Goal: Check status: Check status

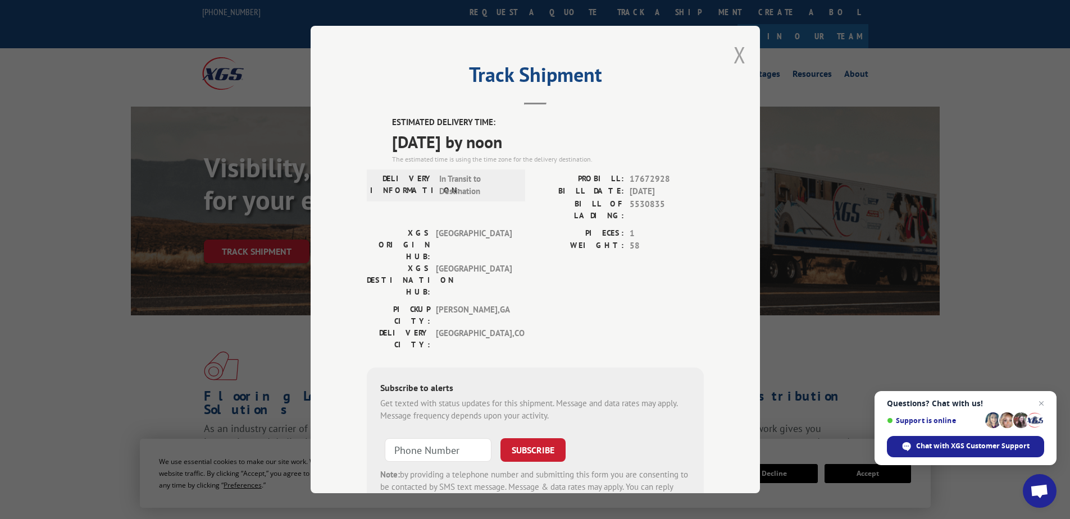
click at [736, 55] on button "Close modal" at bounding box center [739, 55] width 12 height 30
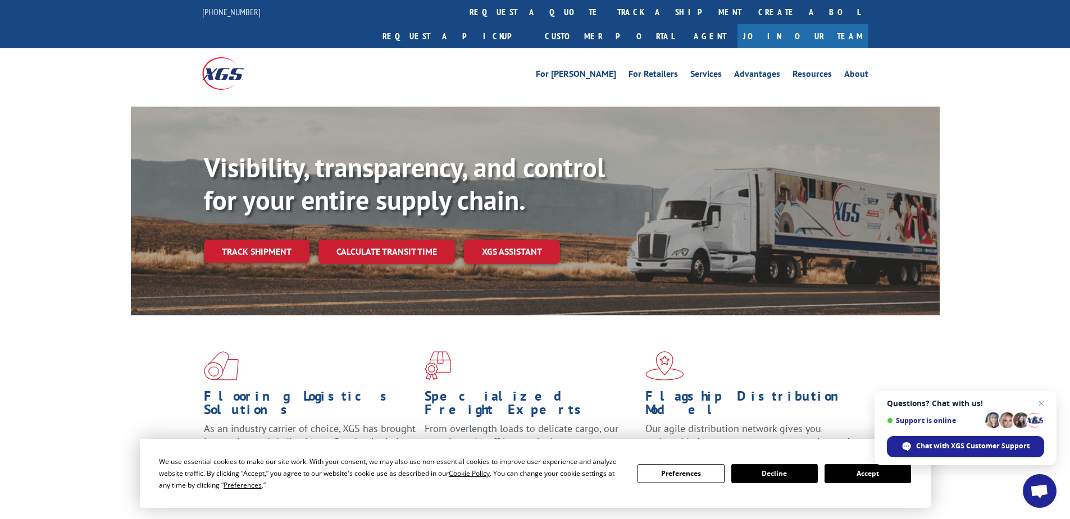
click at [272, 240] on link "Track shipment" at bounding box center [257, 252] width 106 height 24
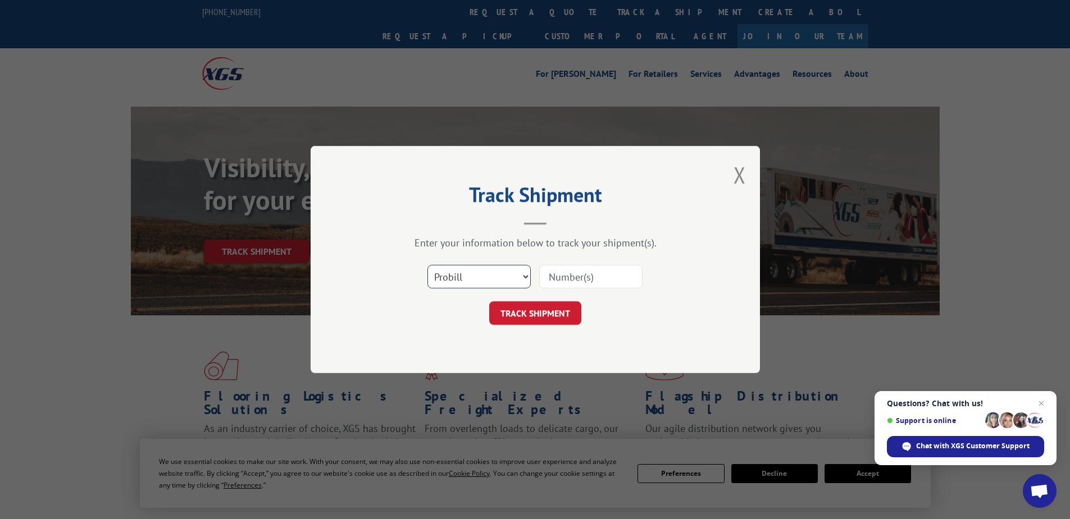
click at [472, 279] on select "Select category... Probill BOL PO" at bounding box center [478, 277] width 103 height 24
select select "po"
click at [427, 265] on select "Select category... Probill BOL PO" at bounding box center [478, 277] width 103 height 24
click at [553, 280] on input at bounding box center [590, 277] width 103 height 24
paste input "17513485"
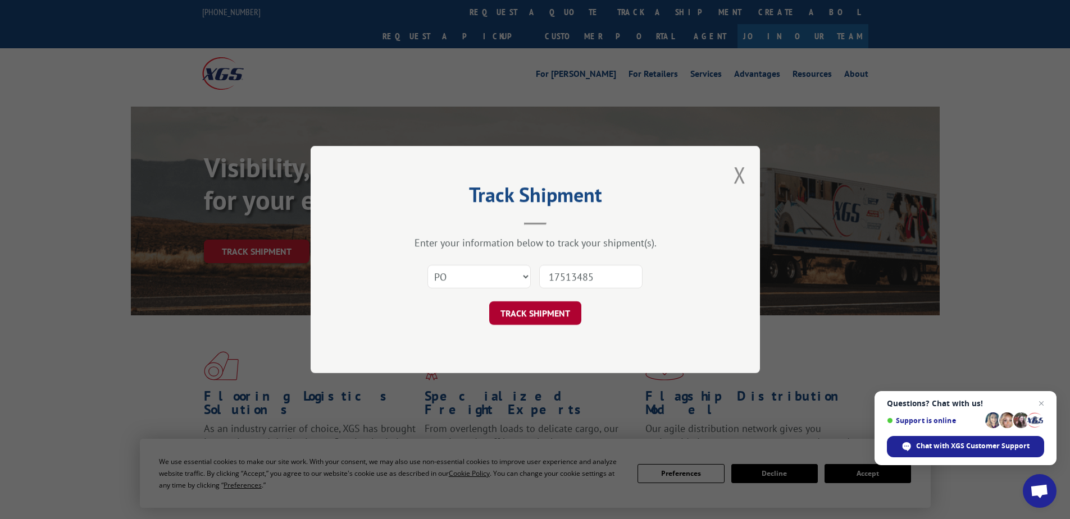
type input "17513485"
click at [539, 318] on button "TRACK SHIPMENT" at bounding box center [535, 314] width 92 height 24
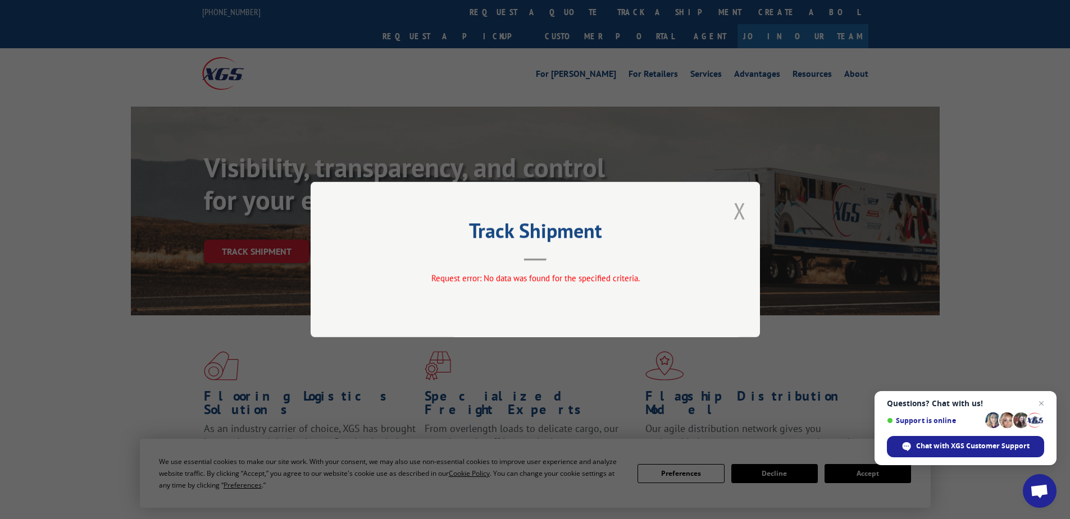
click at [739, 208] on button "Close modal" at bounding box center [739, 211] width 12 height 30
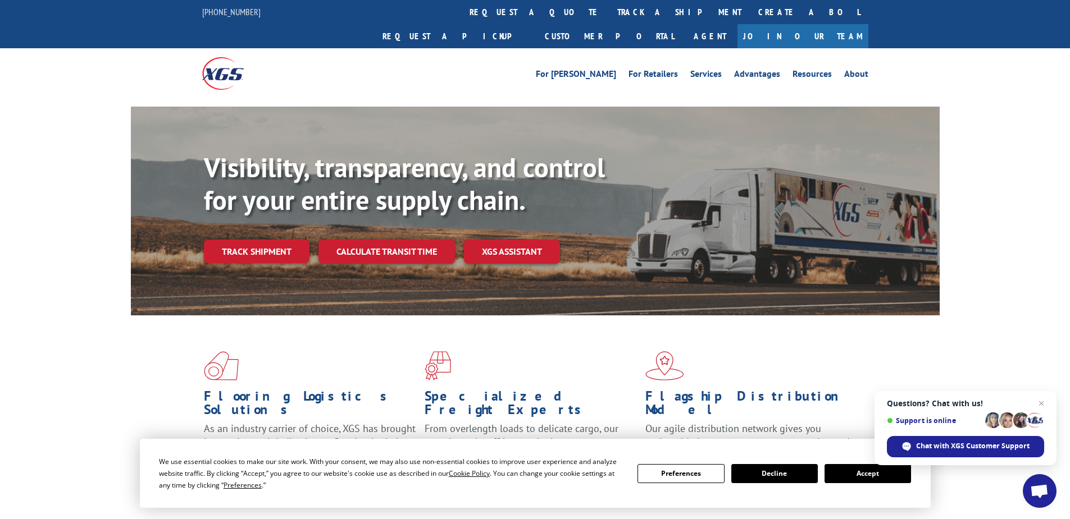
click at [269, 240] on link "Track shipment" at bounding box center [257, 252] width 106 height 24
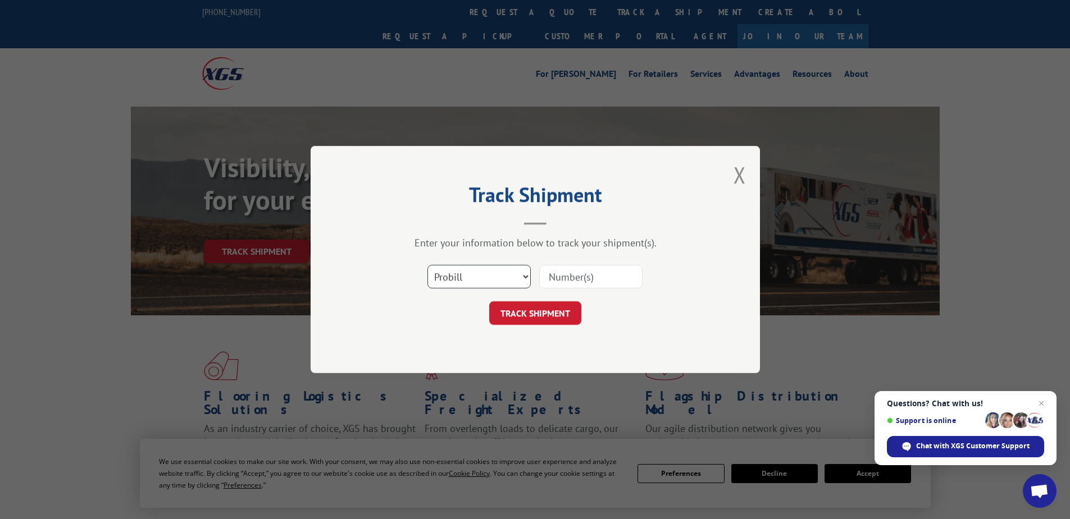
drag, startPoint x: 475, startPoint y: 276, endPoint x: 473, endPoint y: 286, distance: 10.8
click at [475, 276] on select "Select category... Probill BOL PO" at bounding box center [478, 277] width 103 height 24
select select "po"
click at [427, 265] on select "Select category... Probill BOL PO" at bounding box center [478, 277] width 103 height 24
click at [552, 281] on input at bounding box center [590, 277] width 103 height 24
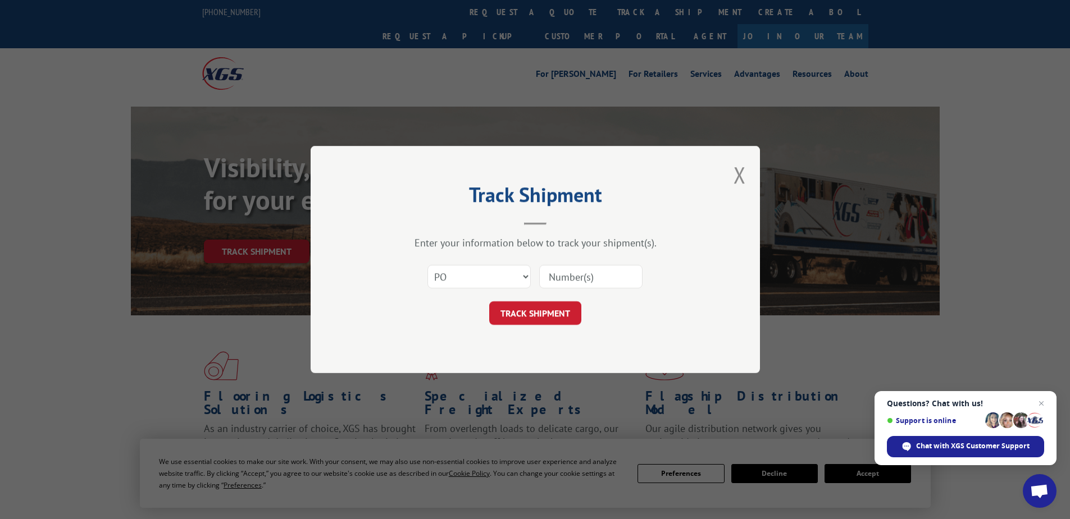
paste input "02531208"
type input "02531208"
click at [545, 325] on button "TRACK SHIPMENT" at bounding box center [535, 314] width 92 height 24
